Goal: Task Accomplishment & Management: Manage account settings

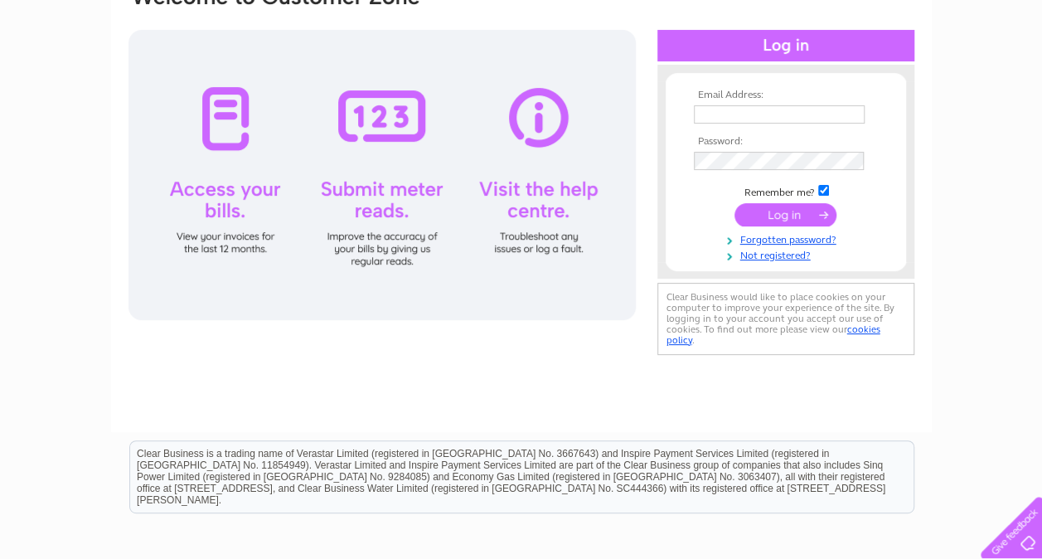
scroll to position [166, 0]
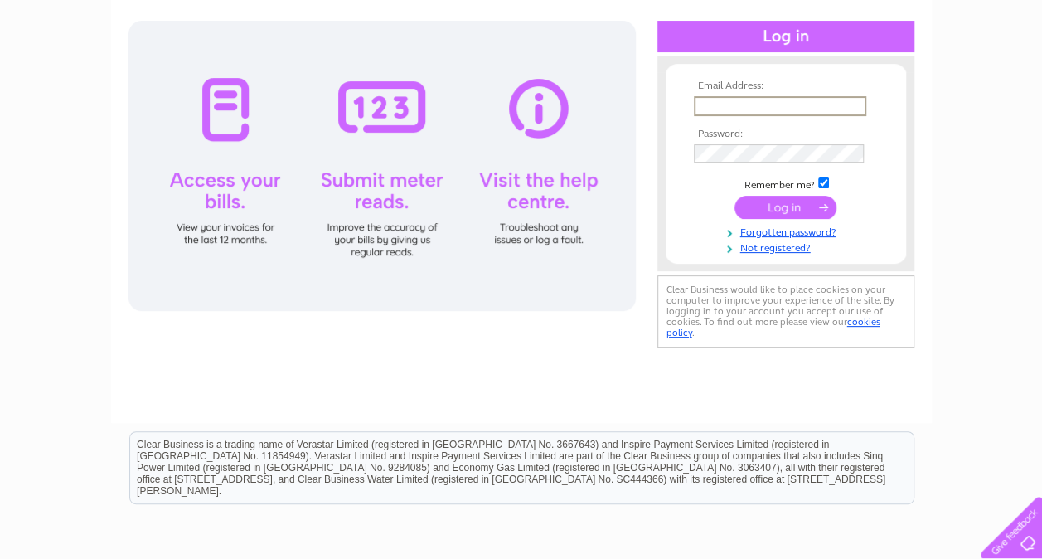
click at [758, 104] on input "text" at bounding box center [780, 106] width 172 height 20
type input "[EMAIL_ADDRESS][DOMAIN_NAME]"
click at [771, 212] on input "submit" at bounding box center [785, 205] width 102 height 23
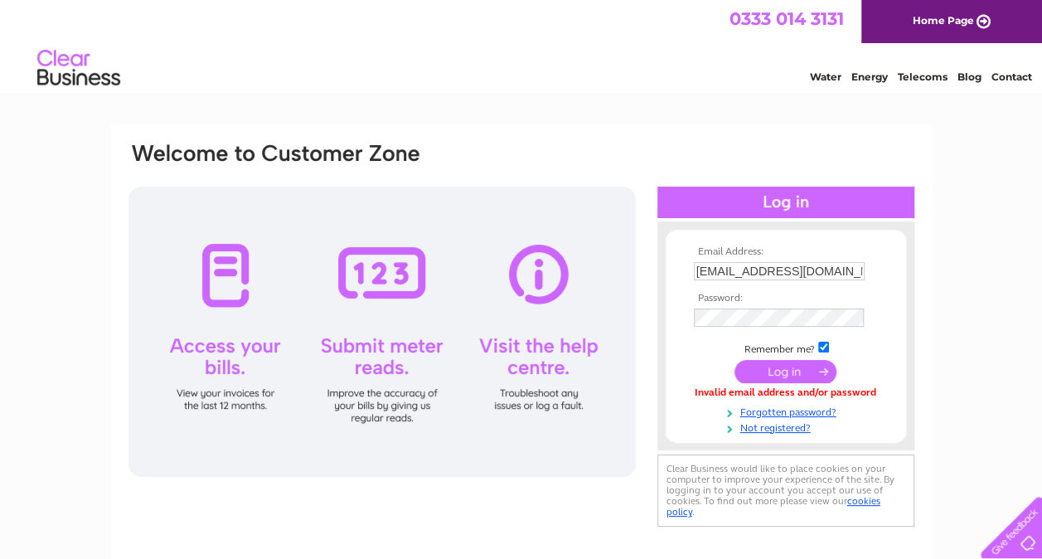
click at [800, 370] on input "submit" at bounding box center [785, 371] width 102 height 23
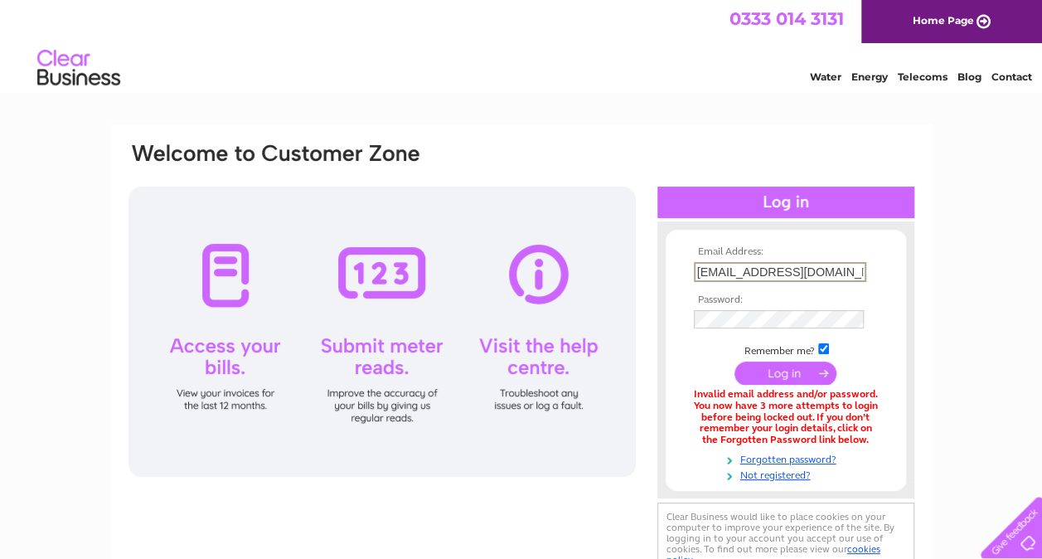
click at [801, 269] on input "[EMAIL_ADDRESS][DOMAIN_NAME]" at bounding box center [780, 272] width 172 height 20
type input "p"
type input "POLLY7QS@ICLOUD.COM"
click at [797, 375] on input "submit" at bounding box center [785, 371] width 102 height 23
click at [845, 268] on input "POLLY7QS@ICLOUD.COM" at bounding box center [780, 272] width 172 height 20
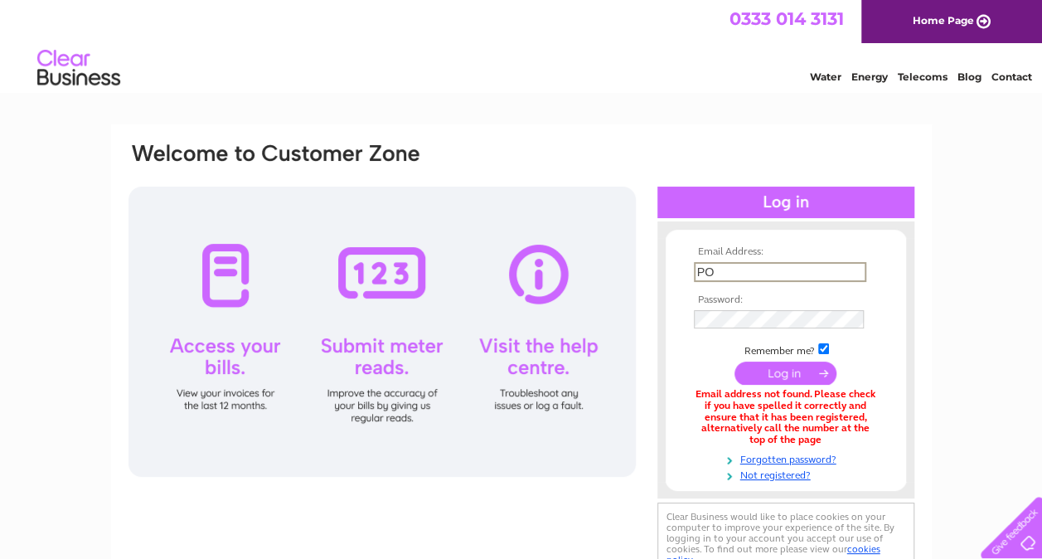
type input "P"
type input "polly207@sky.com"
click at [776, 378] on input "submit" at bounding box center [785, 371] width 102 height 23
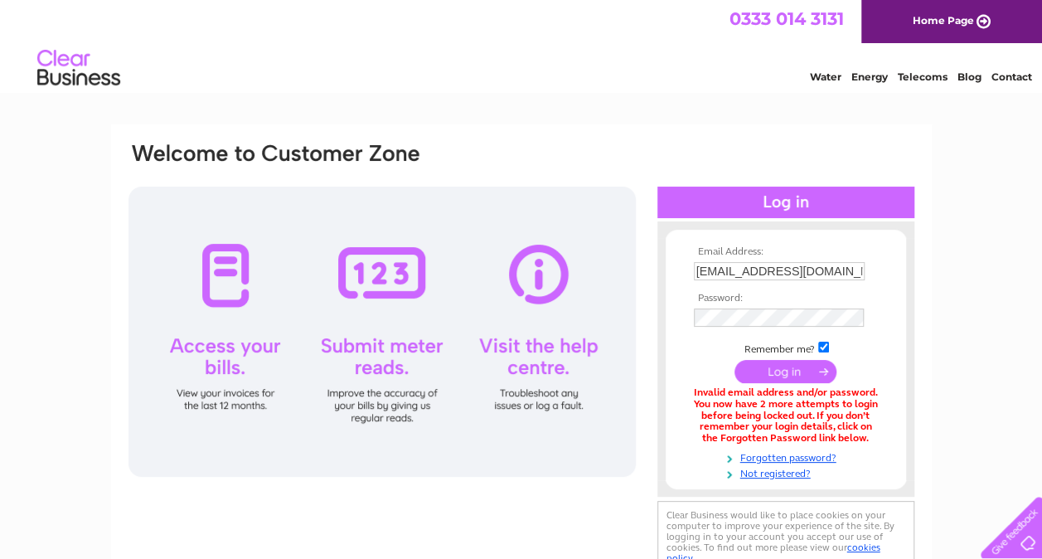
click at [780, 371] on input "submit" at bounding box center [785, 371] width 102 height 23
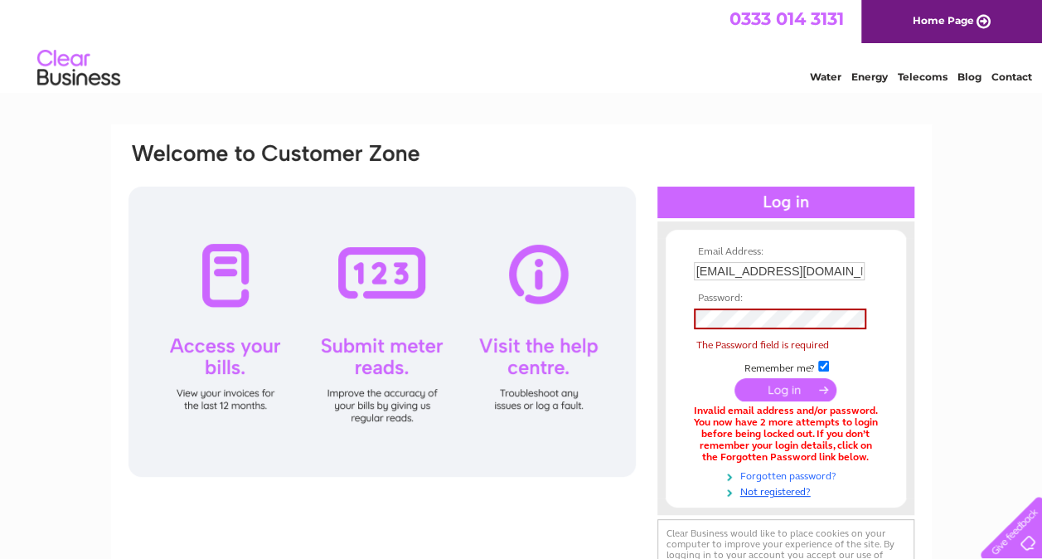
click at [776, 474] on link "Forgotten password?" at bounding box center [788, 475] width 188 height 16
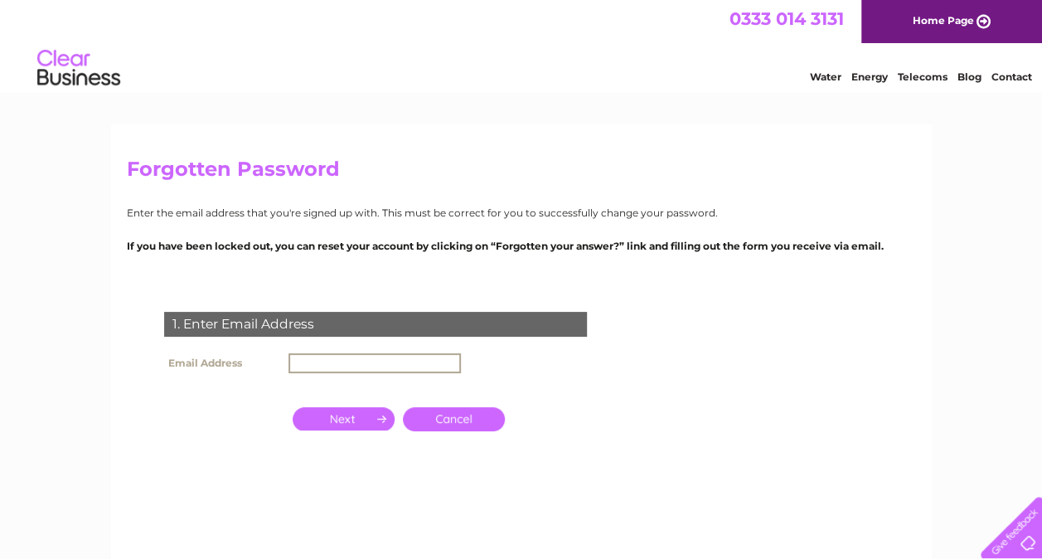
click at [368, 368] on input "text" at bounding box center [374, 363] width 172 height 20
type input "[EMAIL_ADDRESS][DOMAIN_NAME]"
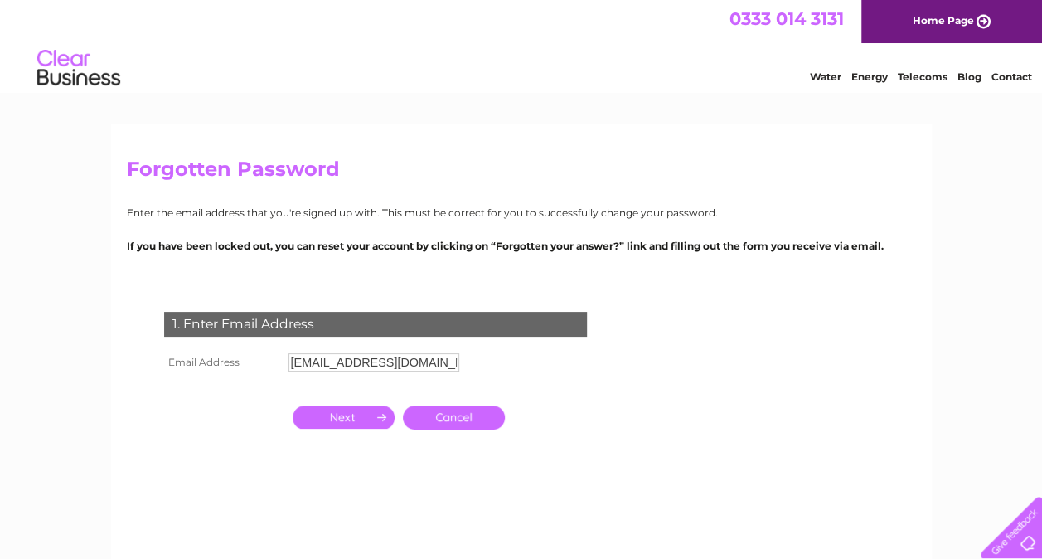
click at [366, 419] on input "button" at bounding box center [344, 416] width 102 height 23
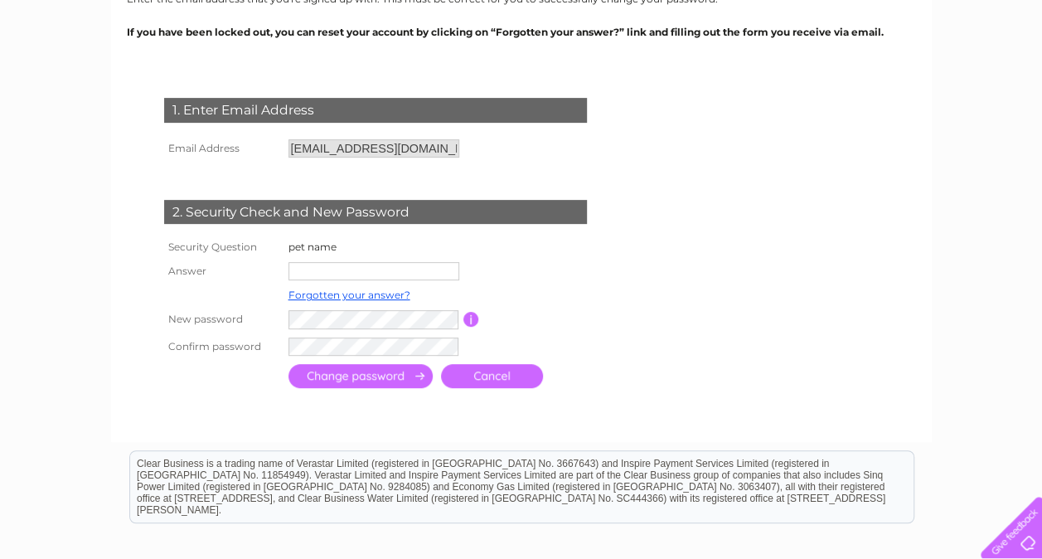
scroll to position [298, 0]
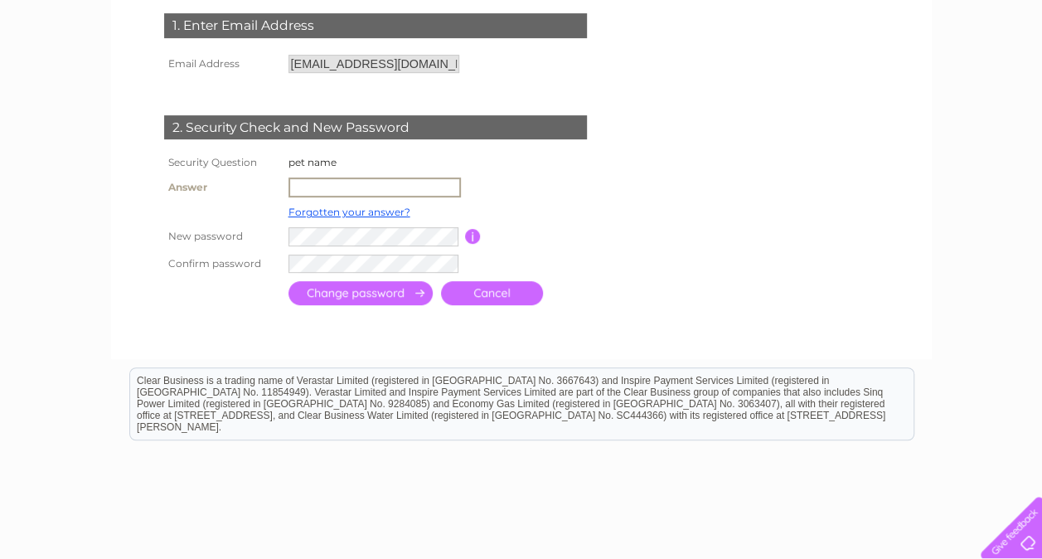
click at [313, 187] on input "text" at bounding box center [374, 187] width 172 height 20
click at [337, 183] on input "Grcae" at bounding box center [374, 187] width 172 height 20
type input "G"
type input "Grace"
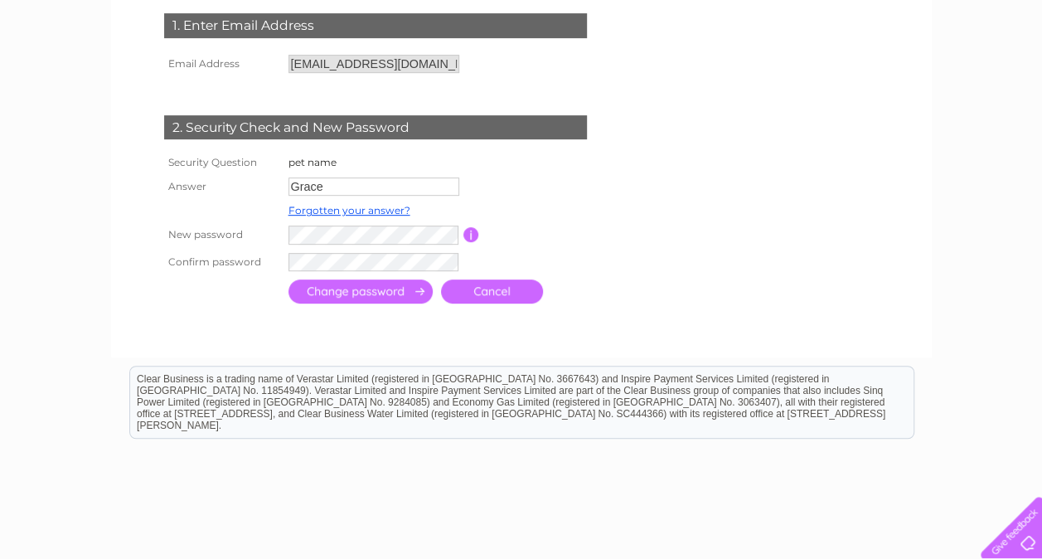
click at [381, 298] on input "submit" at bounding box center [360, 291] width 144 height 24
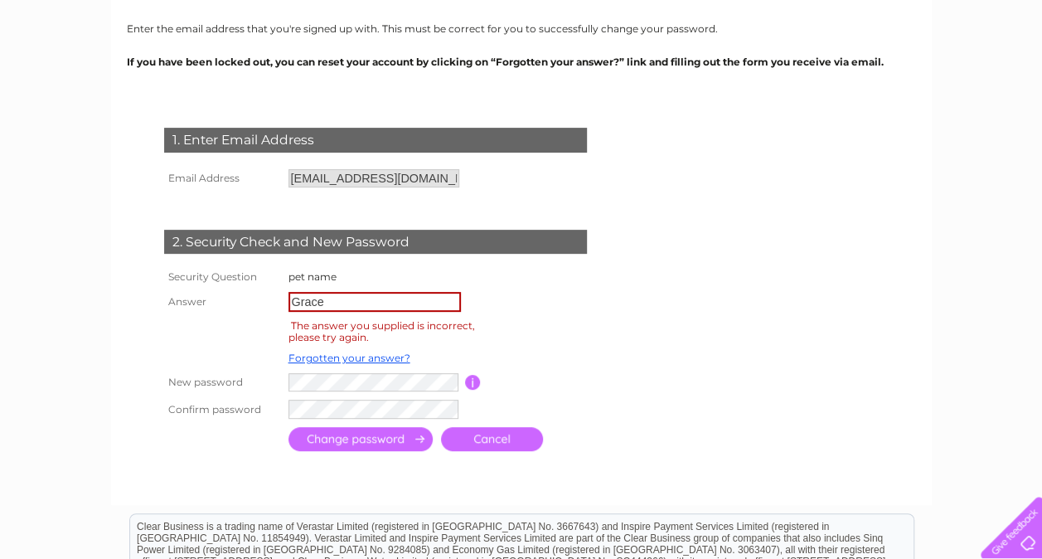
scroll to position [332, 0]
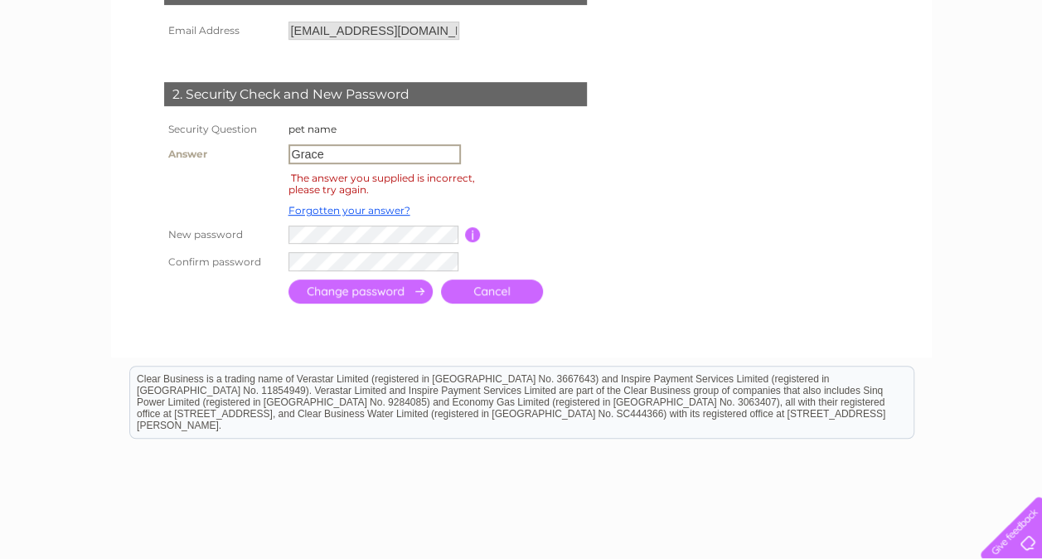
click at [327, 156] on input "Grace" at bounding box center [374, 154] width 172 height 20
type input "G"
type input "[PERSON_NAME]"
click at [364, 293] on input "submit" at bounding box center [360, 291] width 144 height 24
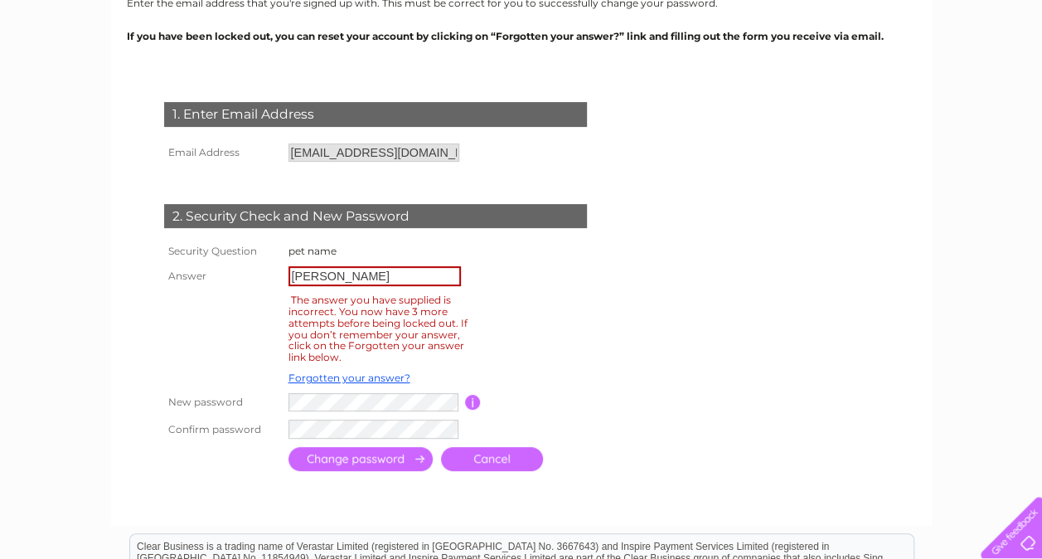
scroll to position [265, 0]
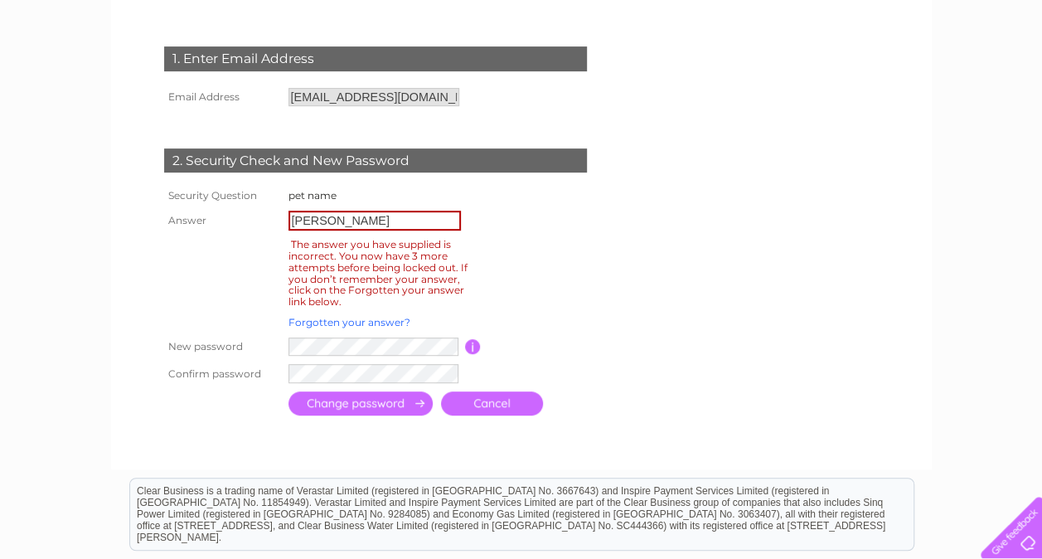
click at [365, 324] on link "Forgotten your answer?" at bounding box center [349, 322] width 122 height 12
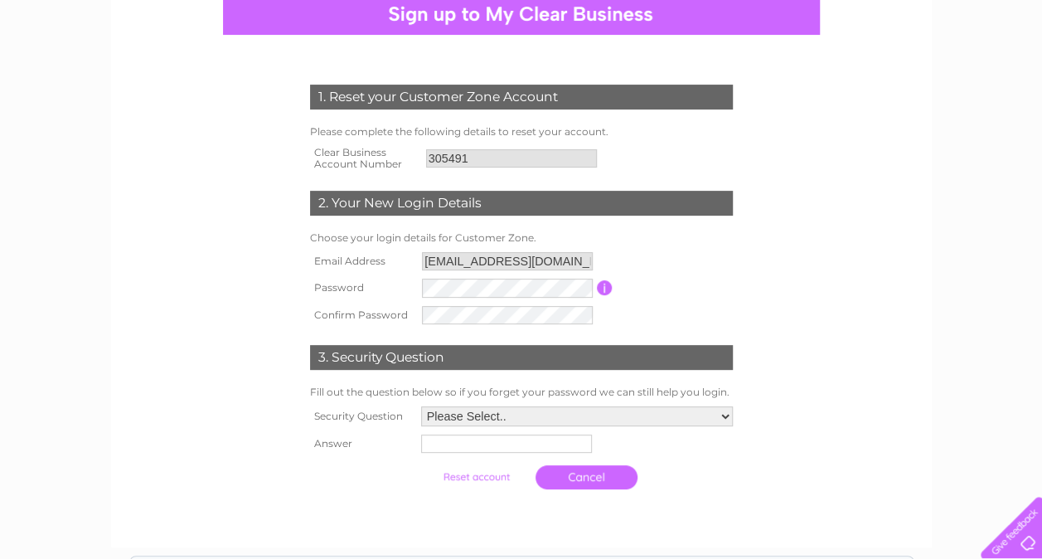
scroll to position [265, 0]
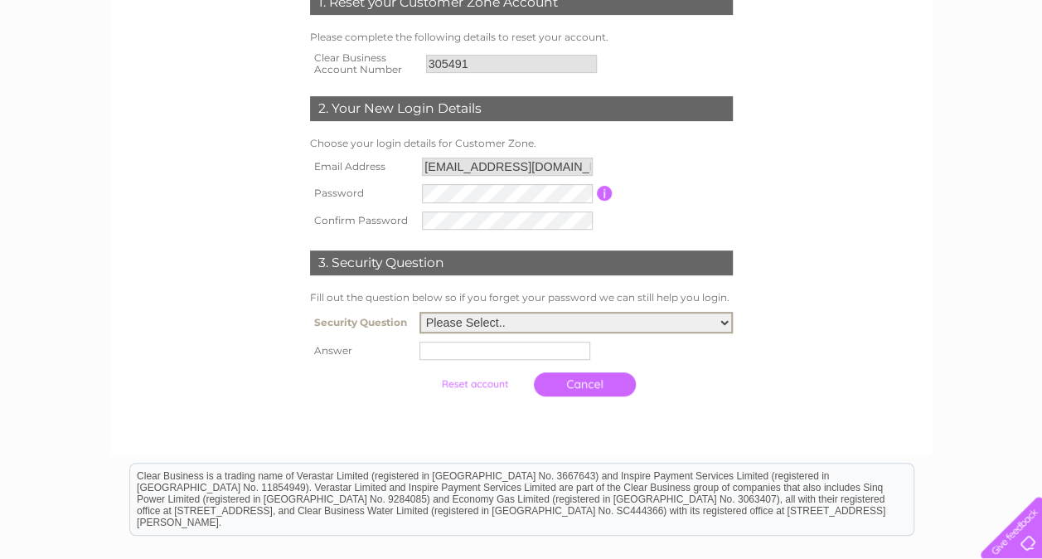
click at [603, 325] on select "Please Select.. In what town or city was your first job? In what town or city d…" at bounding box center [575, 323] width 313 height 22
select select "1"
click at [419, 313] on select "Please Select.. In what town or city was your first job? In what town or city d…" at bounding box center [575, 323] width 313 height 22
click at [552, 348] on input "text" at bounding box center [507, 350] width 172 height 20
type input "EPPING"
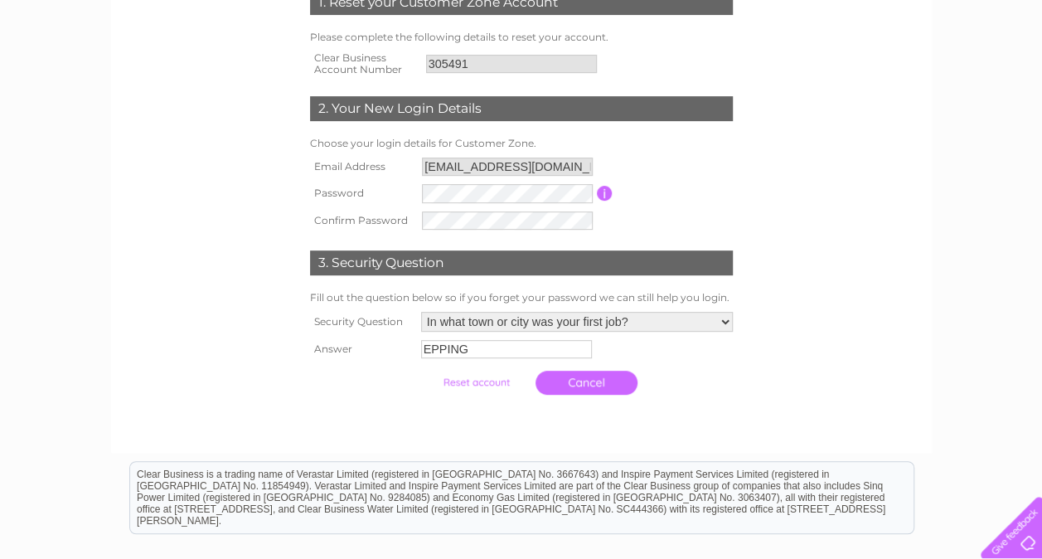
click at [492, 388] on input "submit" at bounding box center [476, 382] width 102 height 23
click at [491, 383] on input "submit" at bounding box center [476, 382] width 102 height 23
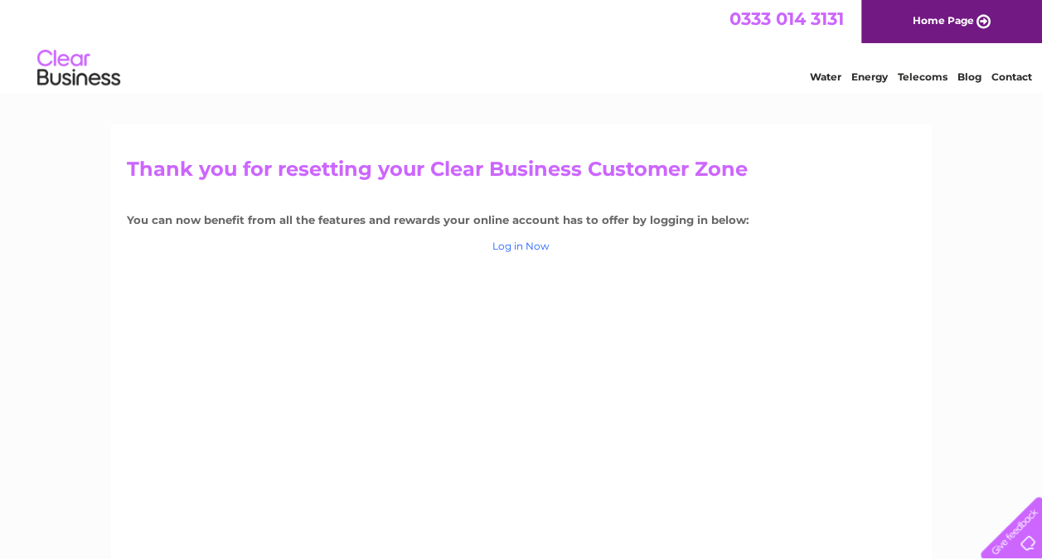
click at [524, 245] on link "Log in Now" at bounding box center [520, 246] width 57 height 12
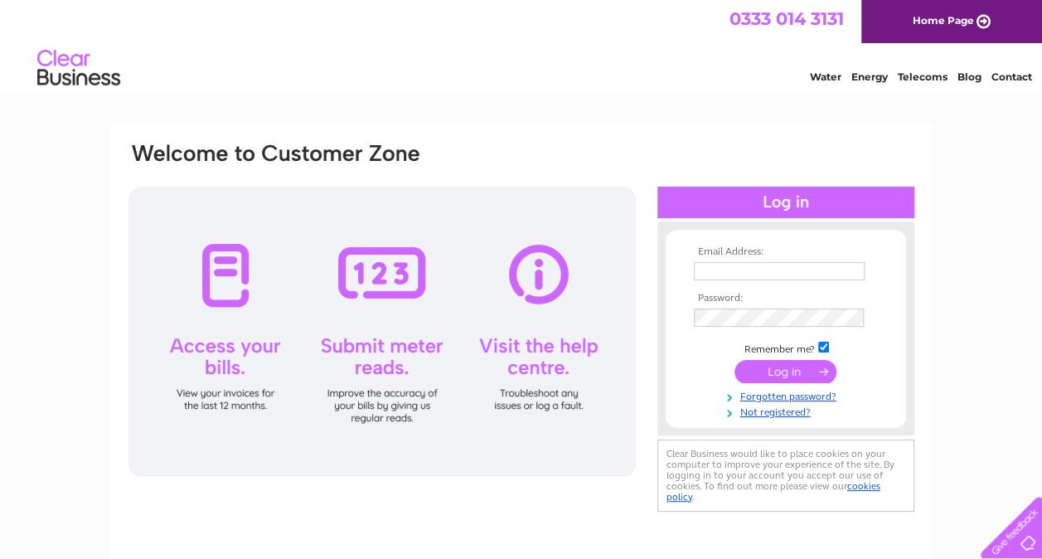
type input "polly207@sky.com"
click at [797, 374] on input "submit" at bounding box center [785, 371] width 102 height 23
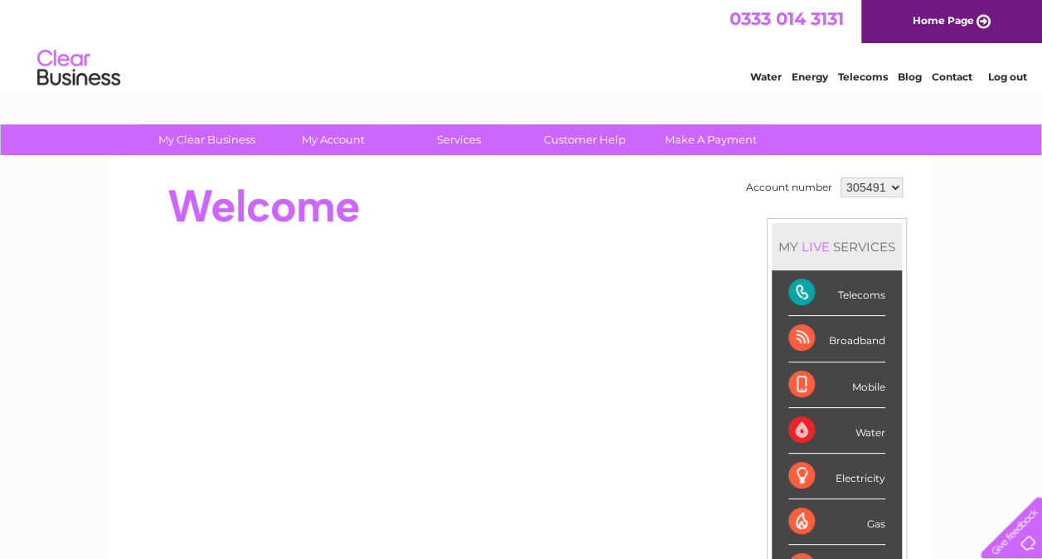
click at [797, 374] on div "Mobile" at bounding box center [836, 385] width 97 height 46
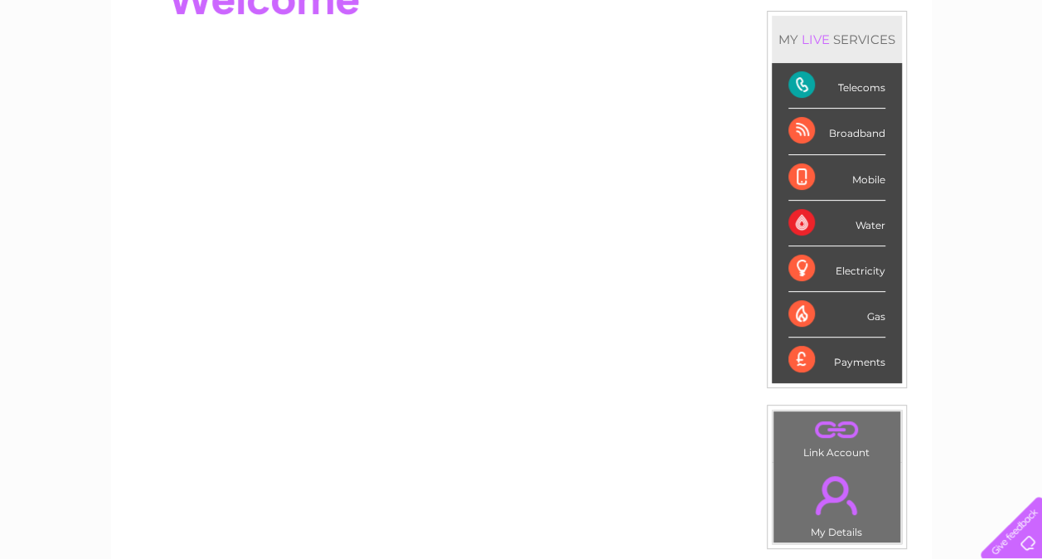
scroll to position [174, 0]
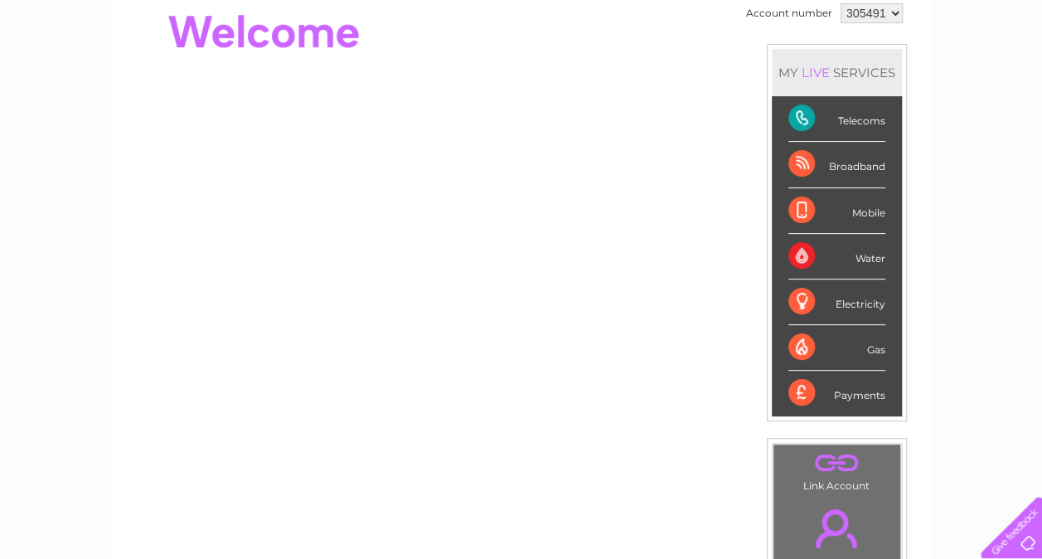
click at [793, 159] on div "Broadband" at bounding box center [836, 165] width 97 height 46
click at [650, 10] on div at bounding box center [428, 32] width 603 height 66
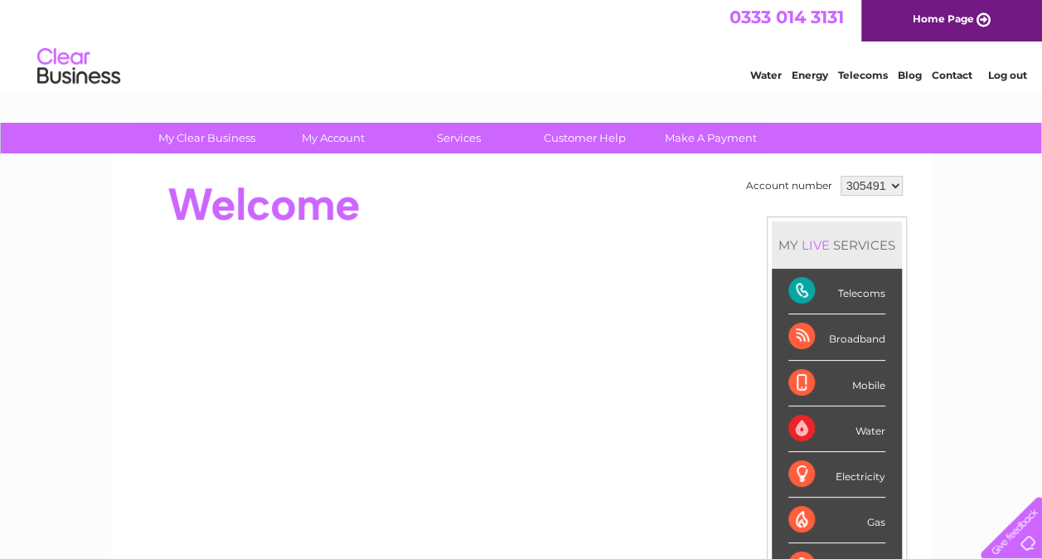
scroll to position [0, 0]
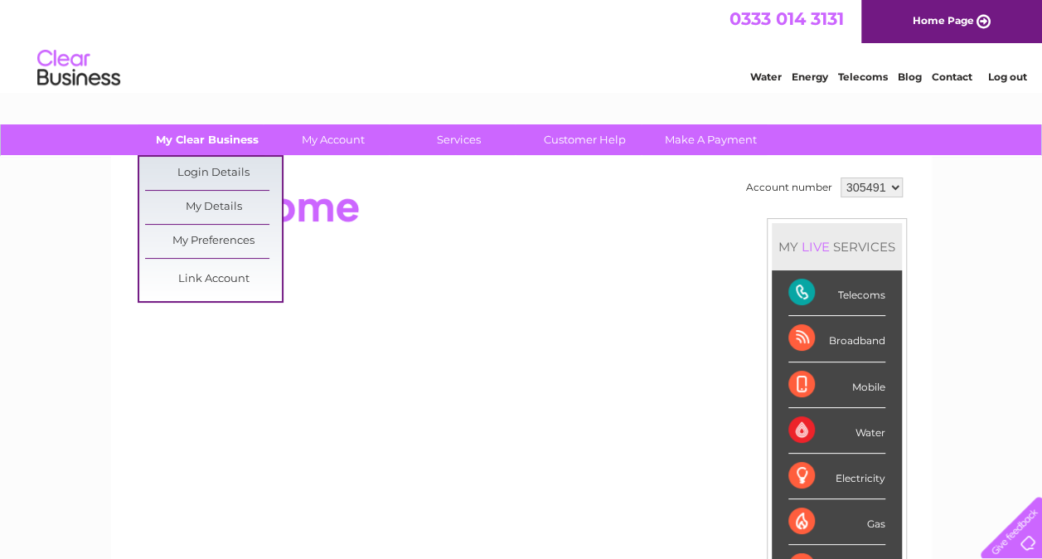
click at [240, 134] on link "My Clear Business" at bounding box center [206, 139] width 137 height 31
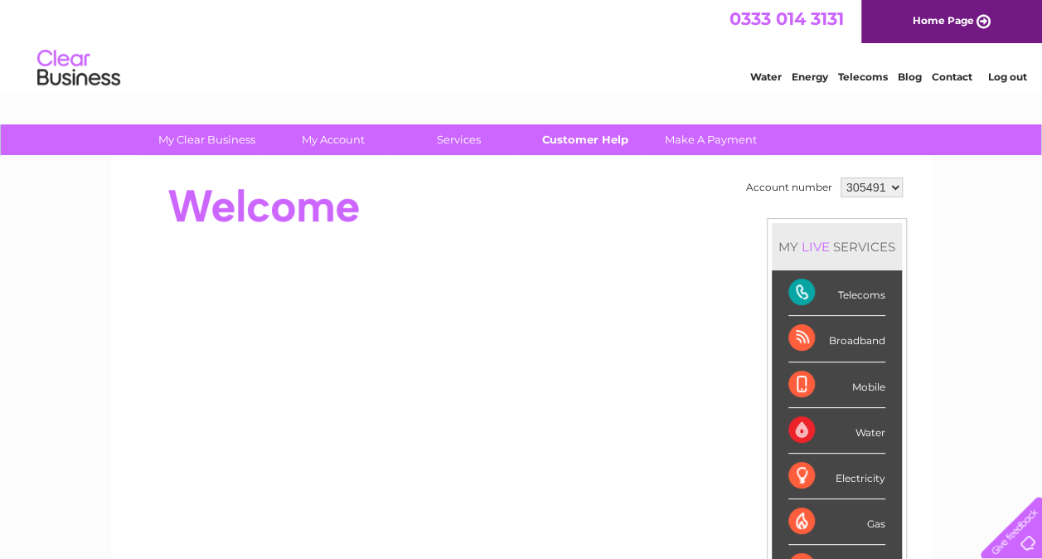
click at [563, 138] on link "Customer Help" at bounding box center [584, 139] width 137 height 31
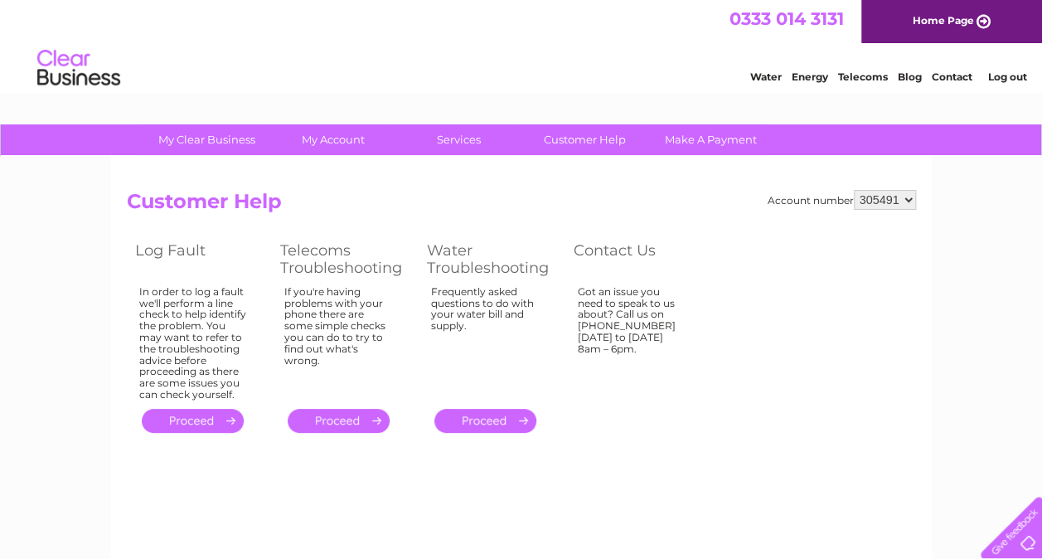
click at [346, 420] on link "." at bounding box center [339, 421] width 102 height 24
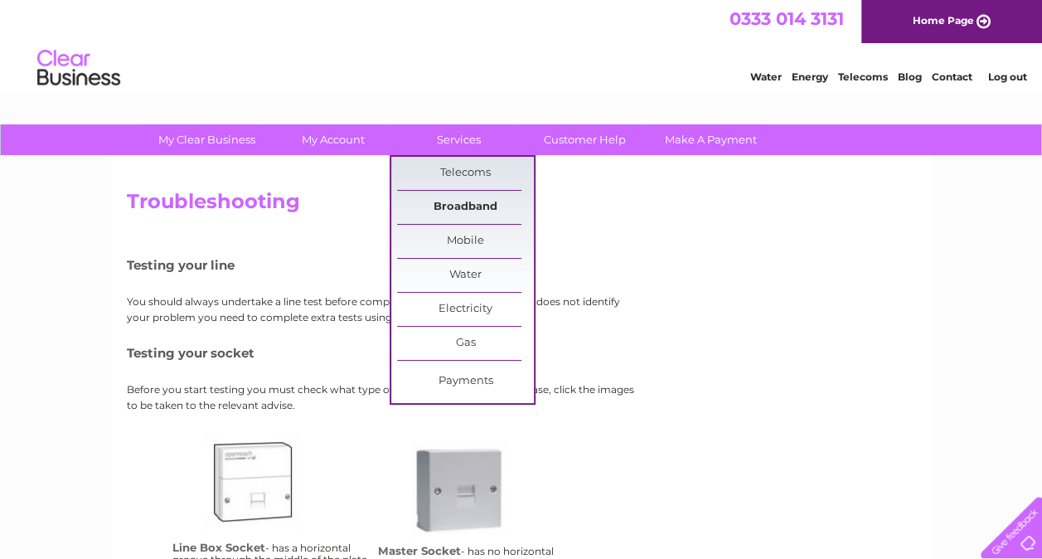
click at [469, 202] on link "Broadband" at bounding box center [465, 207] width 137 height 33
click at [456, 204] on link "Broadband" at bounding box center [465, 207] width 137 height 33
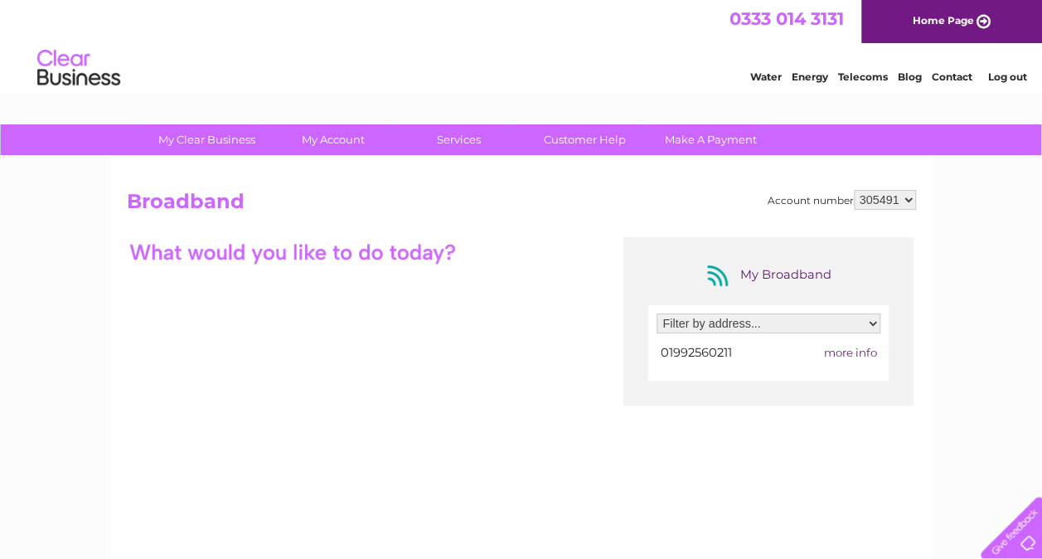
click at [868, 323] on select "Filter by address... [STREET_ADDRESS]" at bounding box center [768, 323] width 224 height 20
select select "1419260"
click at [656, 313] on select "Filter by address... [STREET_ADDRESS]" at bounding box center [768, 323] width 224 height 20
click at [848, 352] on span "more info" at bounding box center [849, 352] width 53 height 13
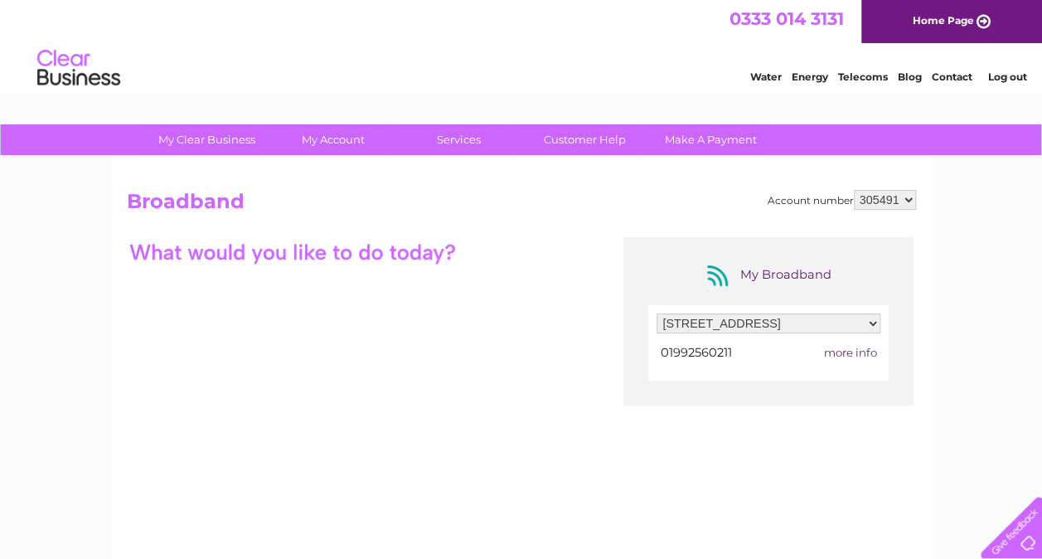
click at [848, 352] on span "more info" at bounding box center [849, 352] width 53 height 13
click at [527, 433] on div "My Broadband Filter by address... 13 Coopersale Common, Coopersale, Epping, Ess…" at bounding box center [521, 398] width 789 height 323
click at [598, 139] on link "Customer Help" at bounding box center [584, 139] width 137 height 31
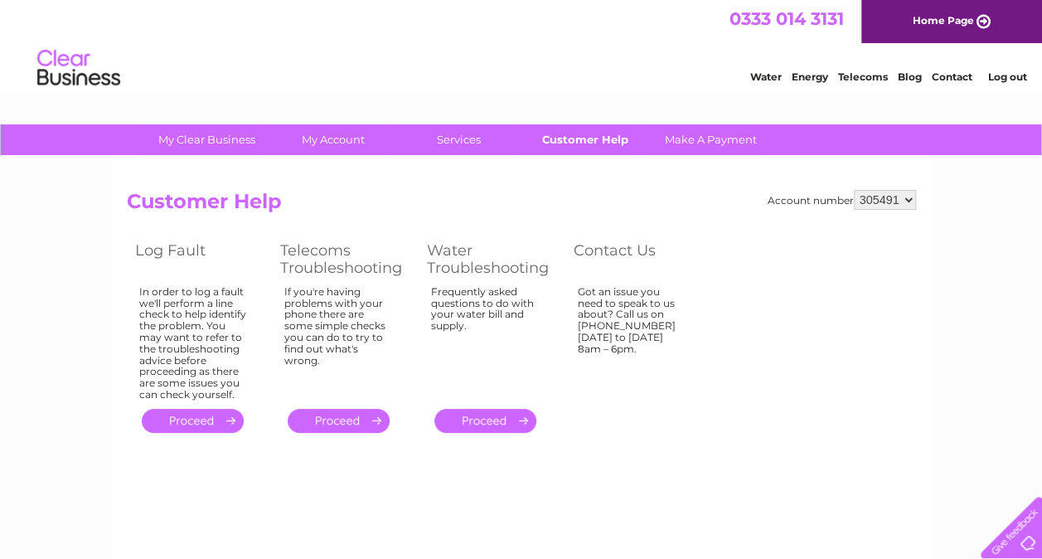
click at [586, 138] on link "Customer Help" at bounding box center [584, 139] width 137 height 31
click at [209, 424] on link "." at bounding box center [193, 421] width 102 height 24
click at [348, 414] on link "." at bounding box center [339, 421] width 102 height 24
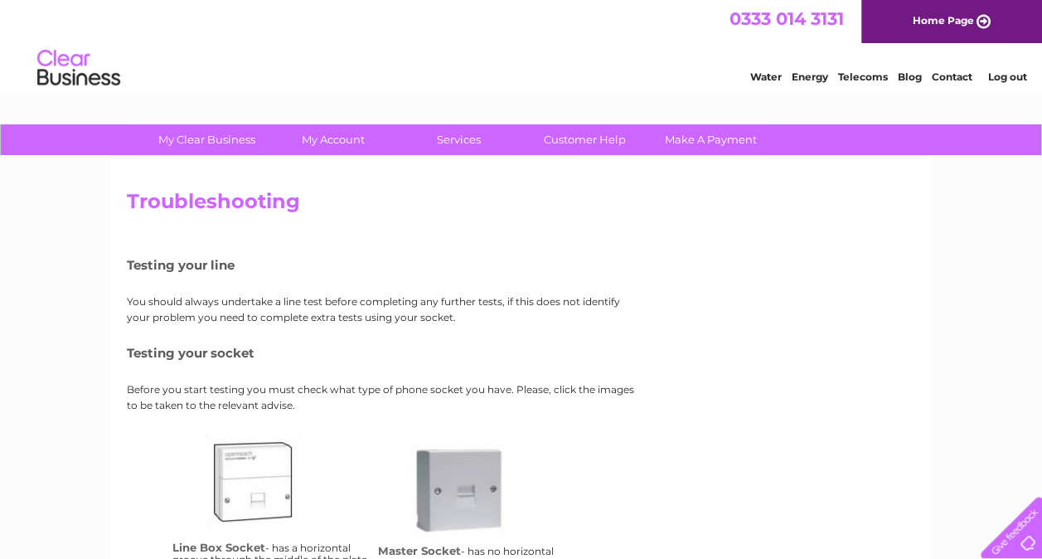
click at [859, 83] on div "Water Energy Telecoms Blog Contact Log out" at bounding box center [879, 70] width 325 height 34
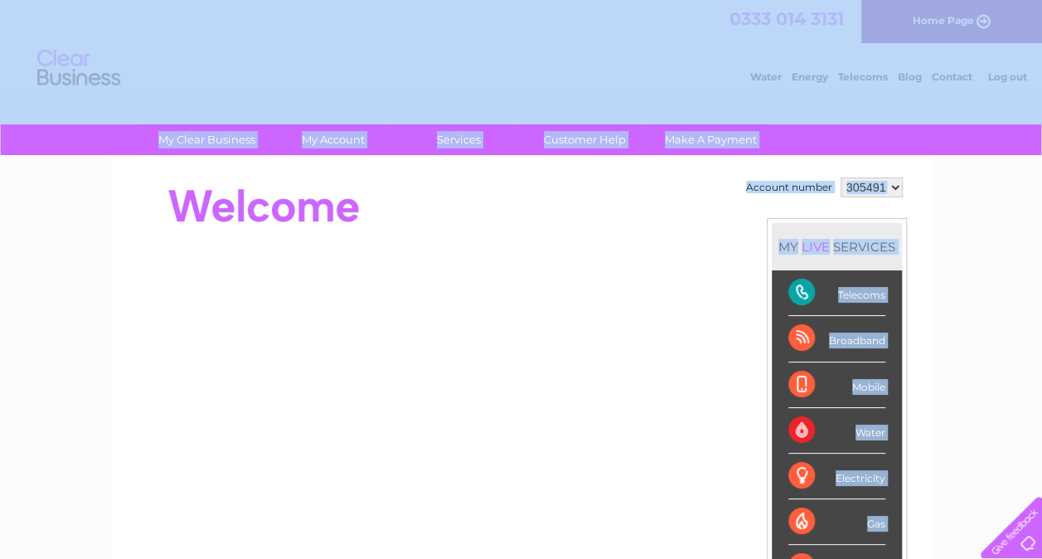
drag, startPoint x: 559, startPoint y: 194, endPoint x: 932, endPoint y: 15, distance: 414.5
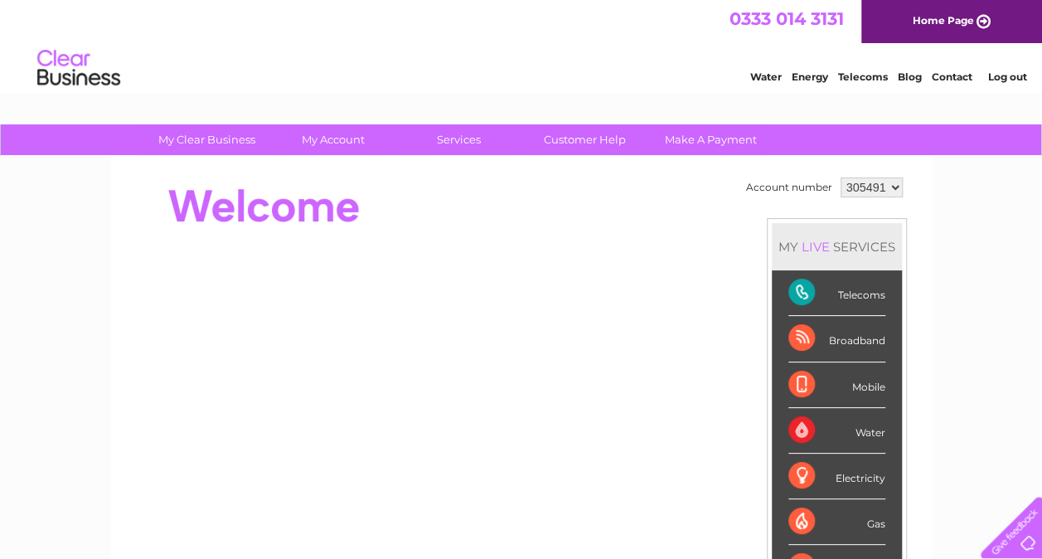
click at [932, 15] on link "Home Page" at bounding box center [951, 21] width 181 height 43
